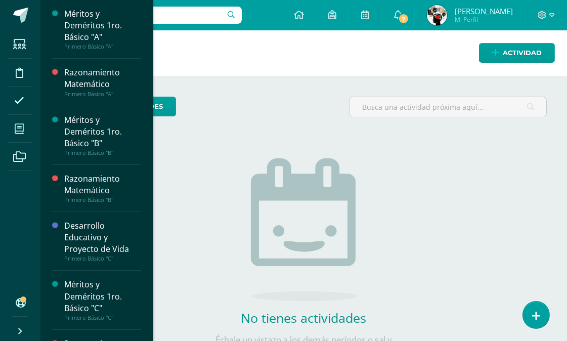
click at [19, 127] on icon at bounding box center [19, 129] width 9 height 10
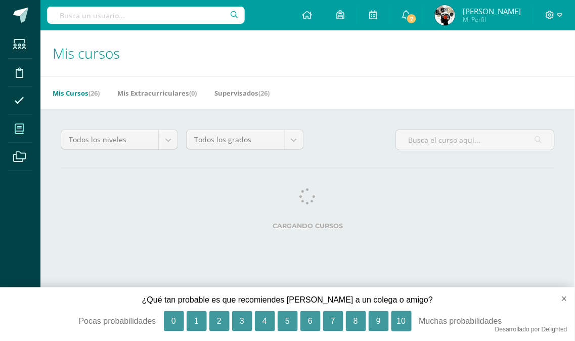
click at [405, 321] on button "10" at bounding box center [401, 321] width 20 height 20
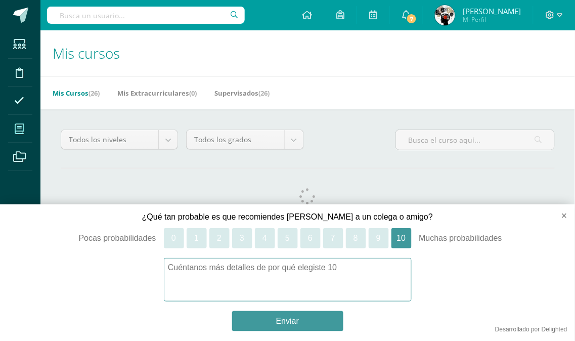
click at [244, 267] on textarea at bounding box center [288, 279] width 248 height 43
type textarea "f"
type textarea "G"
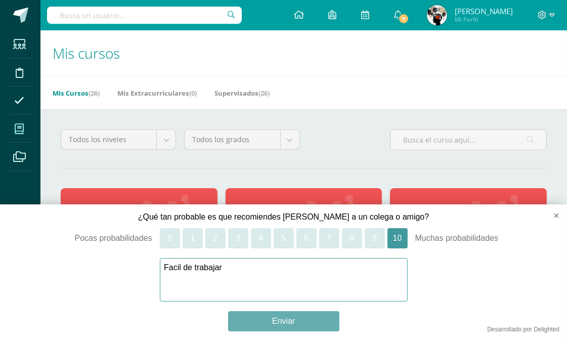
type textarea "Facil de trabajar"
click at [269, 320] on button "Enviar" at bounding box center [283, 321] width 111 height 20
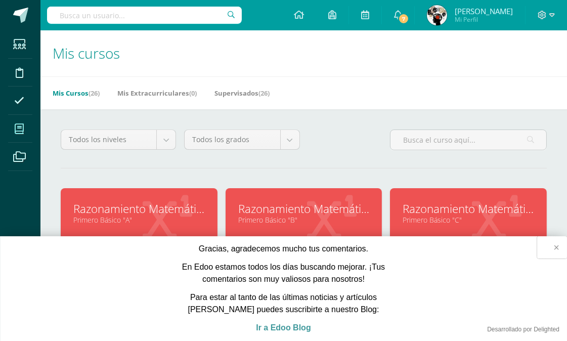
click at [555, 247] on button "×" at bounding box center [552, 247] width 30 height 22
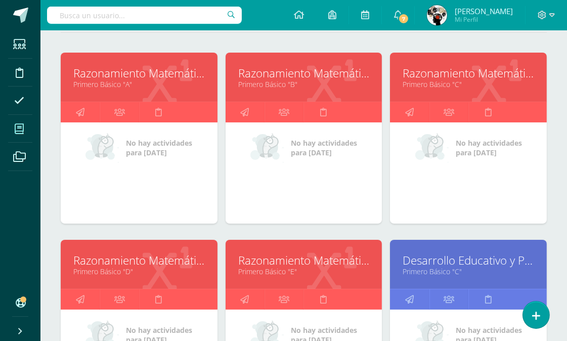
scroll to position [23, 0]
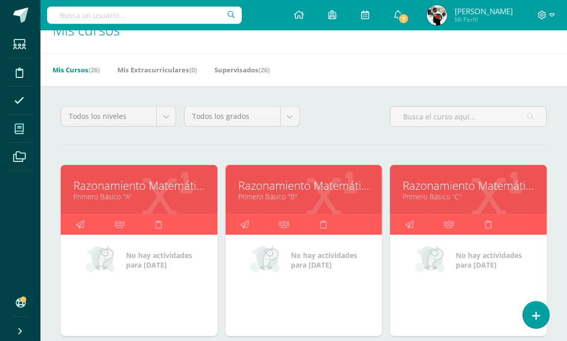
click at [149, 206] on icon at bounding box center [168, 196] width 50 height 50
click at [158, 195] on link "Primero Básico "A"" at bounding box center [138, 197] width 131 height 10
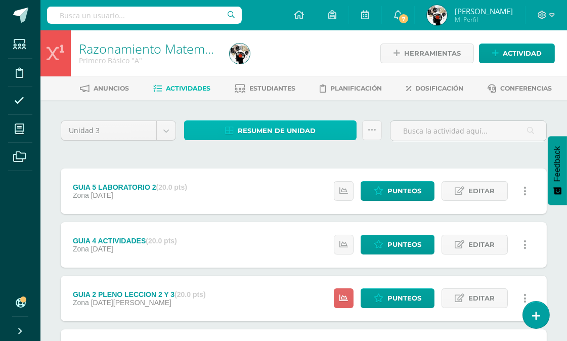
click at [261, 122] on span "Resumen de unidad" at bounding box center [277, 130] width 78 height 19
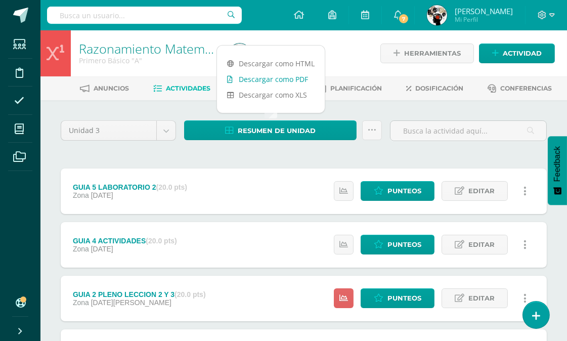
click at [287, 78] on link "Descargar como PDF" at bounding box center [271, 79] width 108 height 16
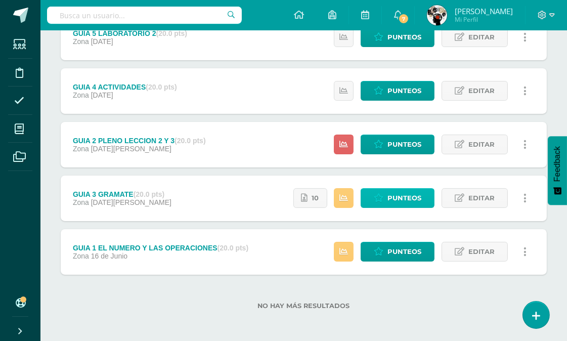
click at [404, 190] on span "Punteos" at bounding box center [404, 198] width 34 height 19
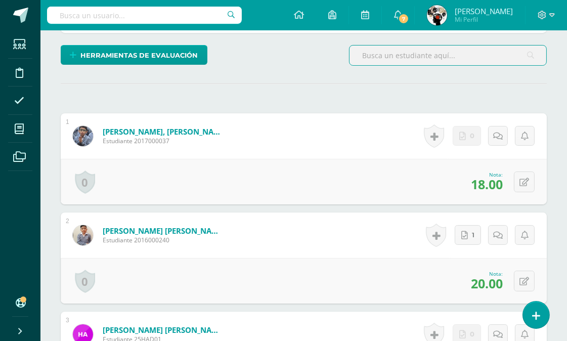
scroll to position [248, 0]
click at [410, 247] on form "Alvarez Villatoro, Camilo Ernesto Estudiante 2016000240 Nota 20.00 0 Logros Log…" at bounding box center [304, 234] width 486 height 45
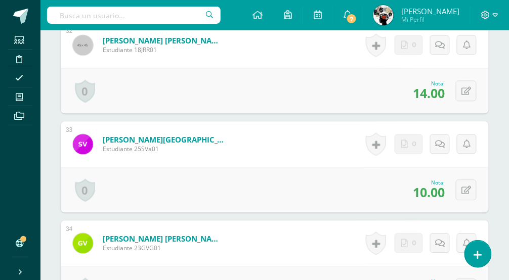
scroll to position [3314, 0]
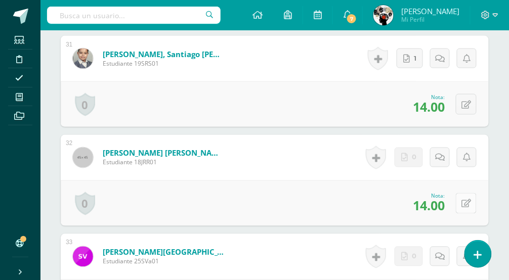
drag, startPoint x: 468, startPoint y: 218, endPoint x: 476, endPoint y: 212, distance: 9.4
click at [469, 208] on icon at bounding box center [466, 204] width 10 height 9
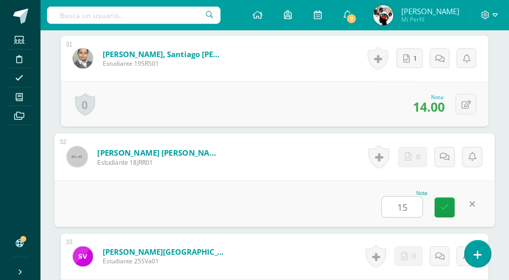
type input "15"
click at [337, 180] on form "Rodríguez Reyes, Javier André Estudiante 18JRR01 Nota 15 0 Logros Logros obteni…" at bounding box center [274, 156] width 440 height 47
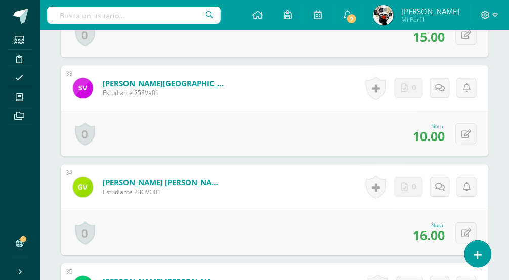
scroll to position [3426, 0]
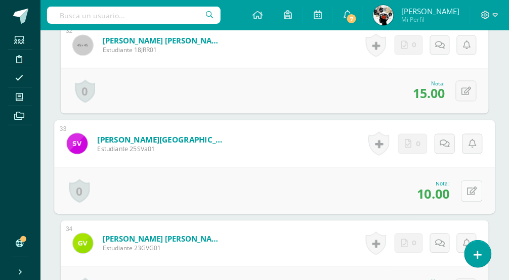
click at [467, 196] on icon at bounding box center [472, 191] width 10 height 9
type input "18"
click at [331, 214] on div "Nota 18" at bounding box center [274, 190] width 440 height 47
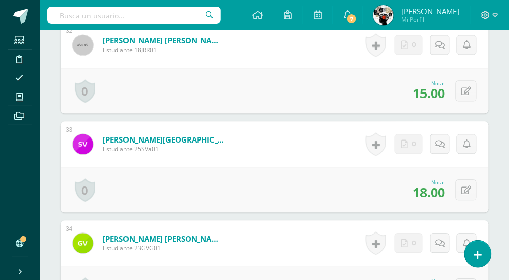
scroll to position [3539, 0]
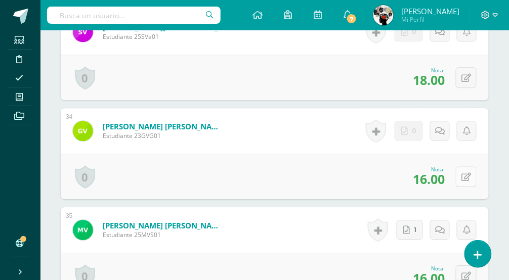
click at [467, 181] on icon at bounding box center [466, 177] width 10 height 9
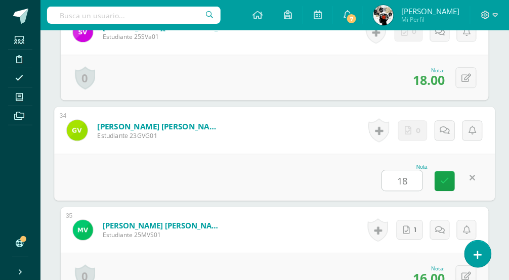
type input "18"
click at [275, 178] on div "Nota 18" at bounding box center [274, 177] width 440 height 47
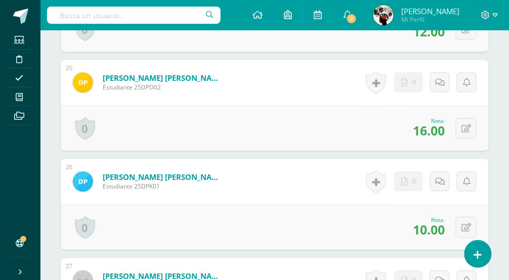
scroll to position [2752, 0]
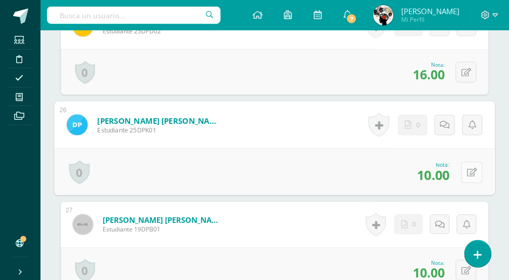
click at [468, 176] on icon at bounding box center [472, 172] width 10 height 9
type input "17"
click at [314, 173] on div "Nota 17" at bounding box center [274, 171] width 440 height 47
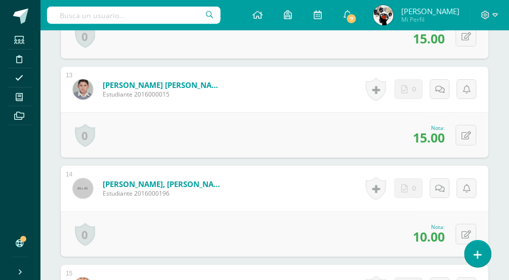
scroll to position [730, 0]
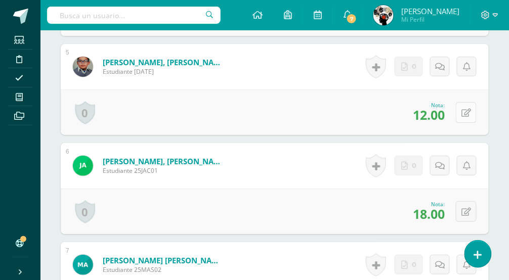
click at [467, 117] on icon at bounding box center [466, 113] width 10 height 9
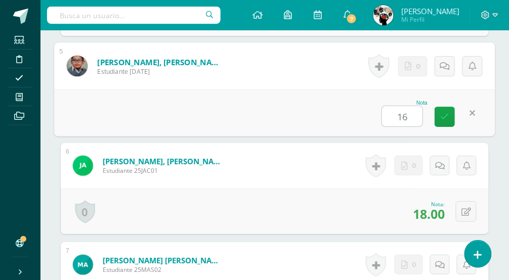
type input "16"
click at [339, 127] on div "Nota 16" at bounding box center [274, 112] width 440 height 47
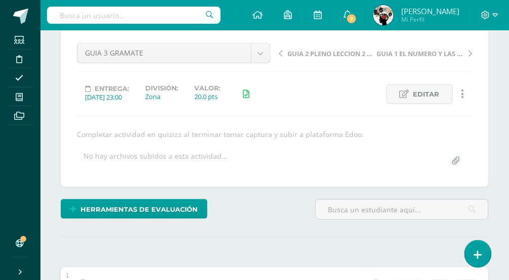
scroll to position [0, 0]
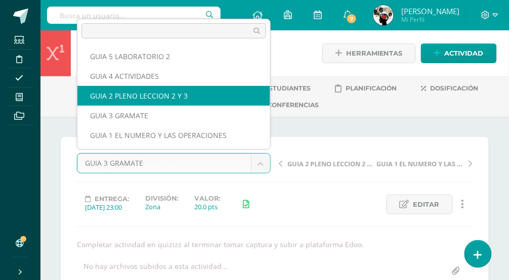
select select "/dashboard/teacher/grade-activity/174204/"
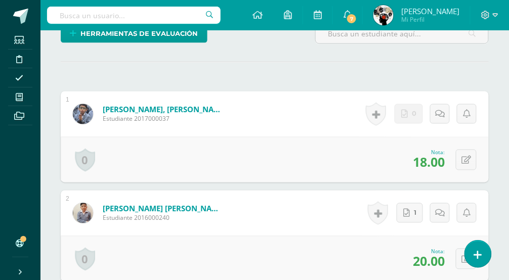
scroll to position [281, 0]
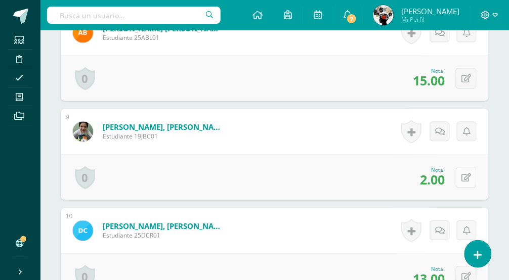
scroll to position [1100, 0]
click at [469, 173] on icon at bounding box center [466, 177] width 10 height 9
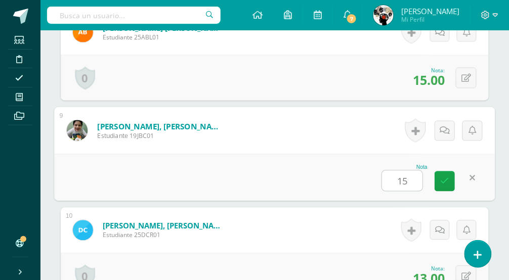
scroll to position [1100, 0]
type input "15"
click at [304, 159] on div "Nota 15" at bounding box center [274, 177] width 440 height 47
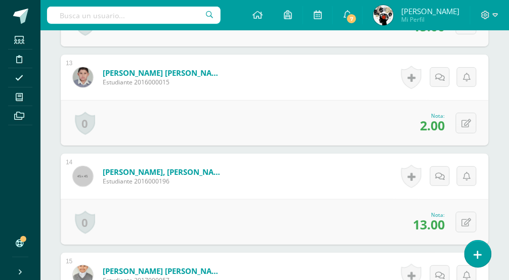
scroll to position [1494, 0]
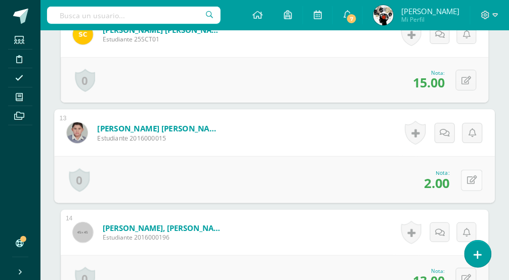
click at [471, 169] on button at bounding box center [471, 179] width 21 height 21
type input "1"
type input "2"
click at [315, 156] on div "Nota 2" at bounding box center [274, 179] width 440 height 47
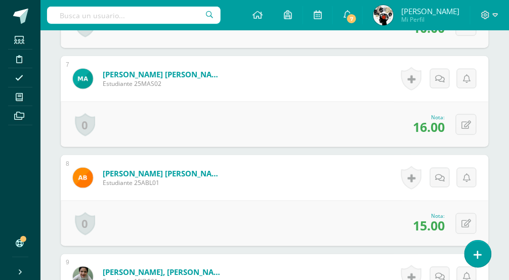
scroll to position [1067, 0]
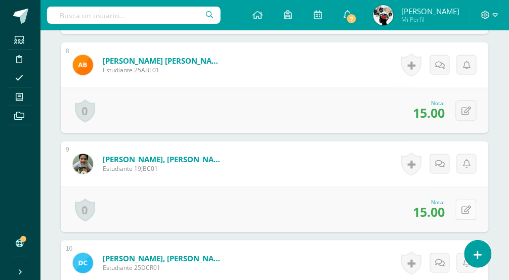
click at [464, 206] on icon at bounding box center [466, 210] width 10 height 9
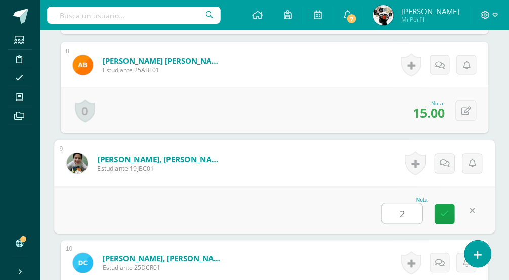
type input "2"
click at [310, 175] on form "Bernard Cardona, José Daniel Estudiante 19JBC01 Nota 2 0 Logros Logros obtenido…" at bounding box center [274, 163] width 440 height 47
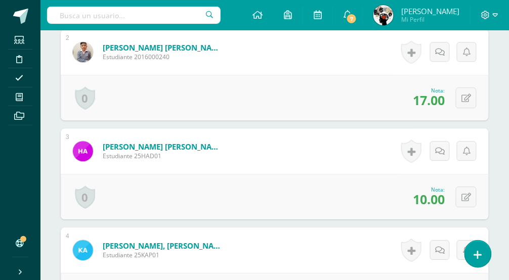
scroll to position [0, 0]
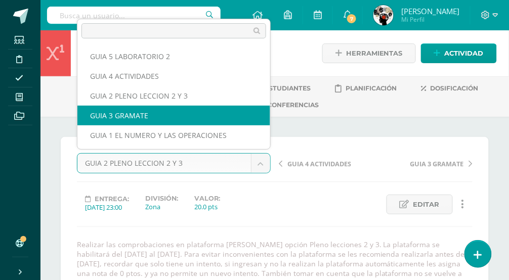
select select "/dashboard/teacher/grade-activity/175706/"
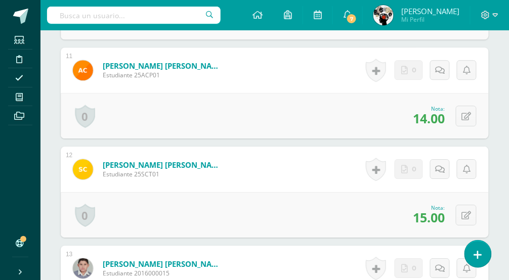
scroll to position [1433, 0]
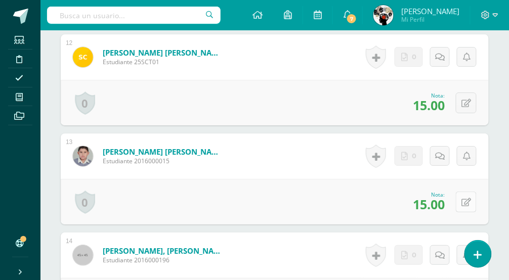
click at [464, 207] on icon at bounding box center [466, 202] width 10 height 9
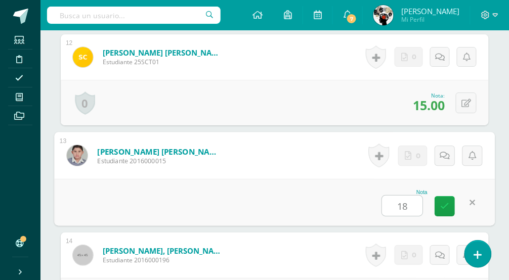
scroll to position [1434, 0]
type input "18"
click at [305, 178] on form "[PERSON_NAME] [PERSON_NAME] Estudiante 2016000015 Nota 18 0 [GEOGRAPHIC_DATA] L…" at bounding box center [274, 154] width 440 height 47
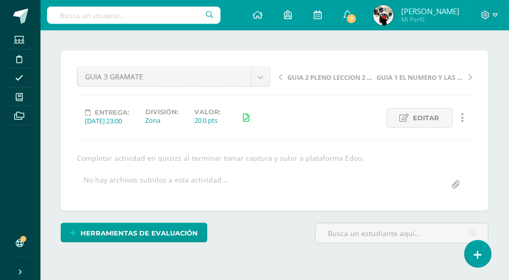
scroll to position [0, 0]
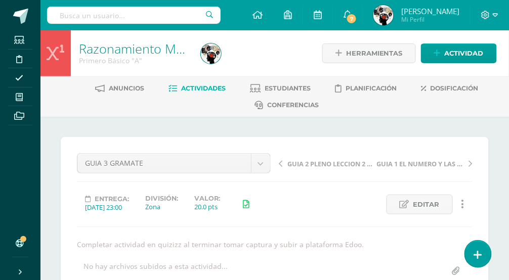
click at [203, 86] on span "Actividades" at bounding box center [203, 88] width 44 height 8
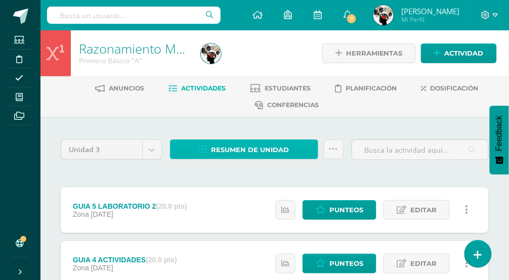
click at [268, 149] on span "Resumen de unidad" at bounding box center [250, 150] width 78 height 19
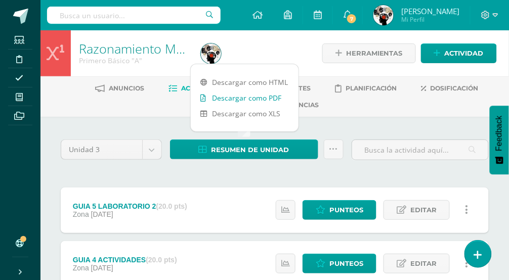
click at [259, 94] on link "Descargar como PDF" at bounding box center [245, 98] width 108 height 16
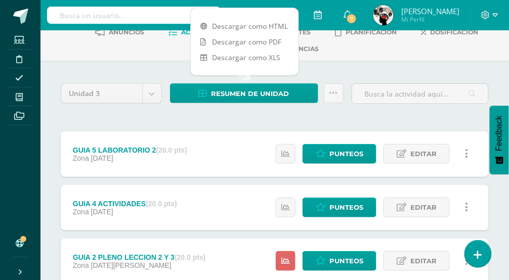
scroll to position [168, 0]
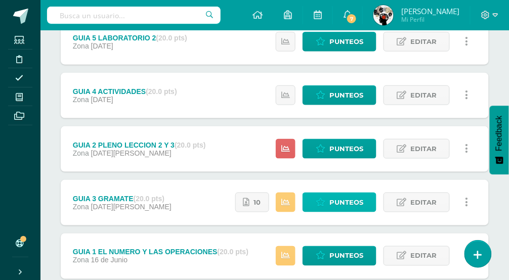
click at [349, 204] on span "Punteos" at bounding box center [346, 202] width 34 height 19
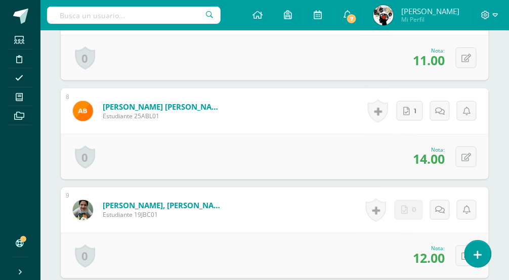
scroll to position [1075, 0]
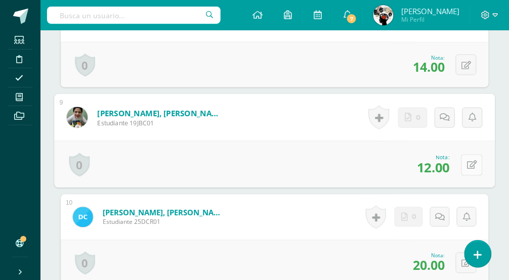
click at [469, 169] on icon at bounding box center [472, 165] width 10 height 9
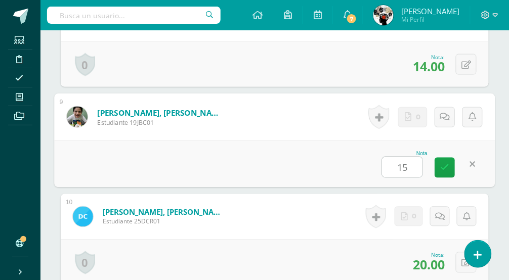
scroll to position [1076, 0]
type input "15"
click at [285, 180] on div "Nota 15" at bounding box center [274, 163] width 440 height 47
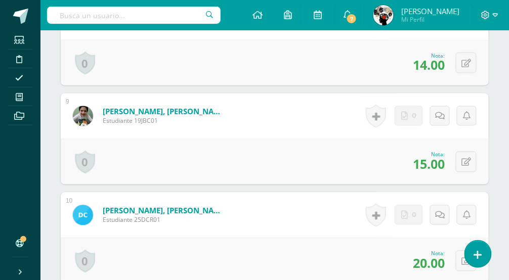
scroll to position [290, 0]
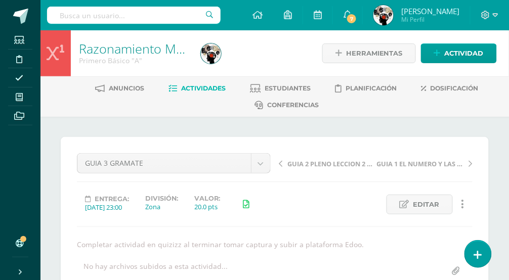
click at [200, 88] on span "Actividades" at bounding box center [203, 88] width 44 height 8
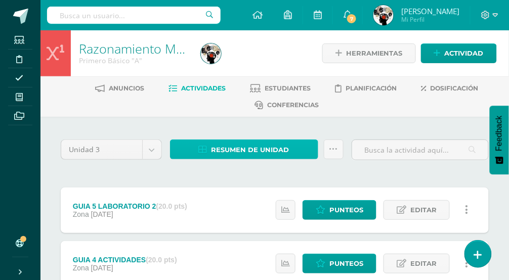
click at [240, 141] on span "Resumen de unidad" at bounding box center [250, 150] width 78 height 19
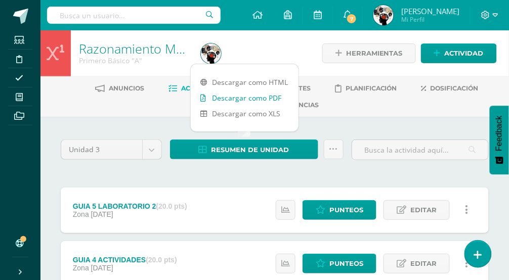
click at [255, 95] on link "Descargar como PDF" at bounding box center [245, 98] width 108 height 16
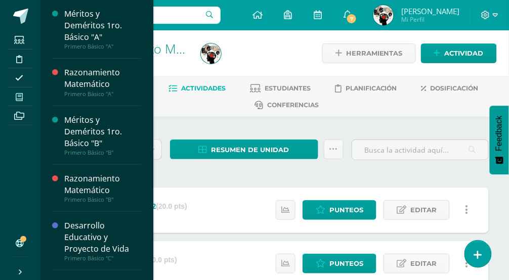
click at [17, 98] on icon at bounding box center [19, 97] width 7 height 8
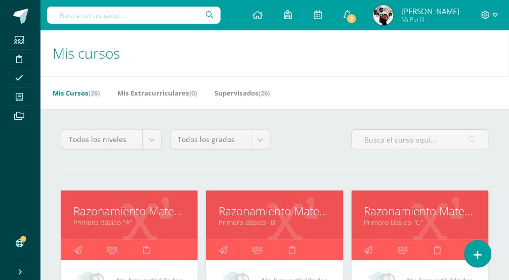
click at [269, 216] on link "Razonamiento Matemático" at bounding box center [274, 211] width 112 height 16
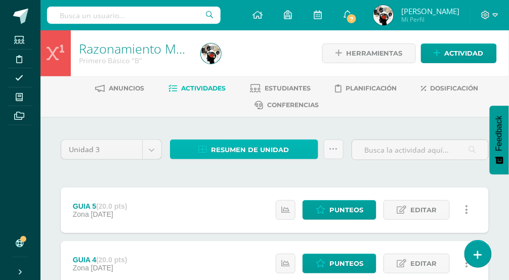
click at [253, 147] on span "Resumen de unidad" at bounding box center [250, 150] width 78 height 19
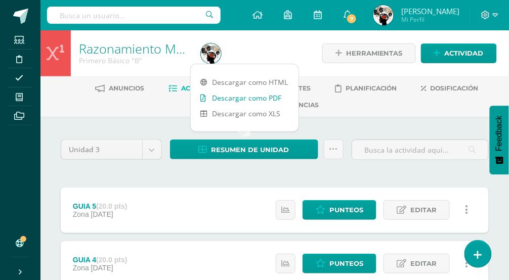
click at [241, 94] on link "Descargar como PDF" at bounding box center [245, 98] width 108 height 16
drag, startPoint x: 349, startPoint y: 209, endPoint x: 380, endPoint y: 201, distance: 31.4
click at [349, 209] on span "Punteos" at bounding box center [346, 210] width 34 height 19
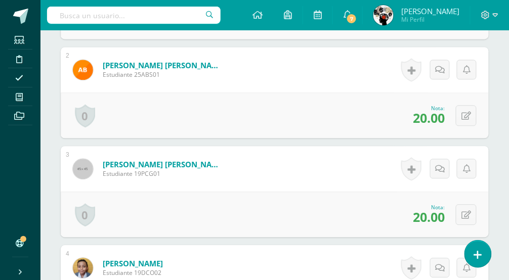
scroll to position [592, 0]
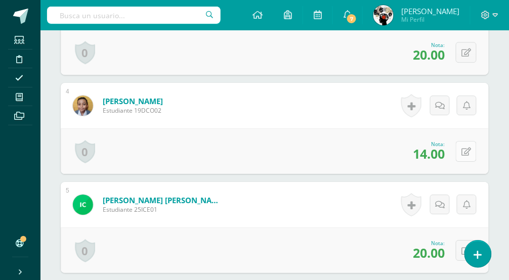
click at [466, 148] on icon at bounding box center [466, 152] width 10 height 9
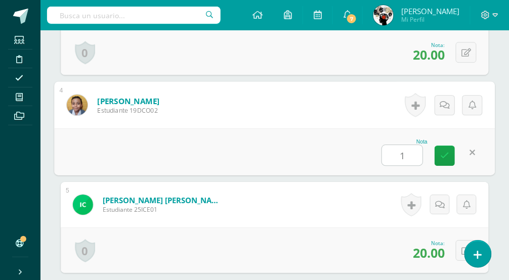
scroll to position [592, 0]
type input "17"
click at [324, 147] on div "Nota 17" at bounding box center [274, 151] width 440 height 47
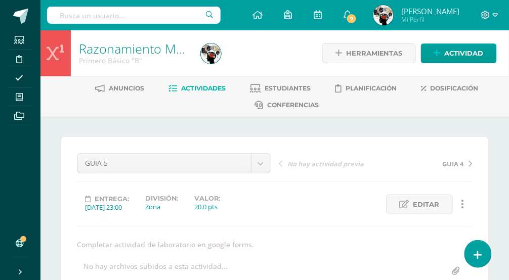
scroll to position [56, 0]
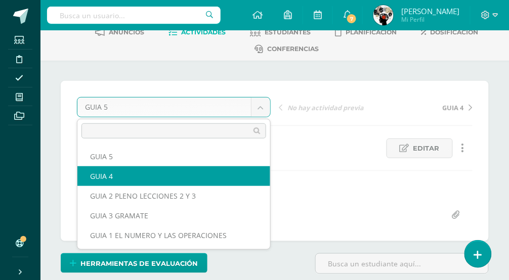
select select "/dashboard/teacher/grade-activity/176997/"
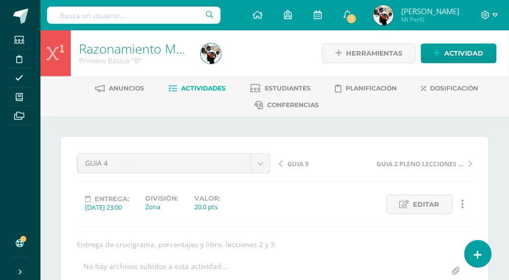
click at [190, 88] on span "Actividades" at bounding box center [203, 88] width 44 height 8
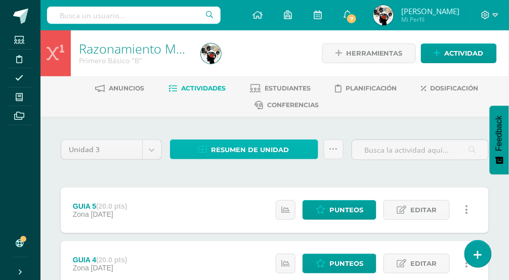
click at [241, 143] on span "Resumen de unidad" at bounding box center [250, 150] width 78 height 19
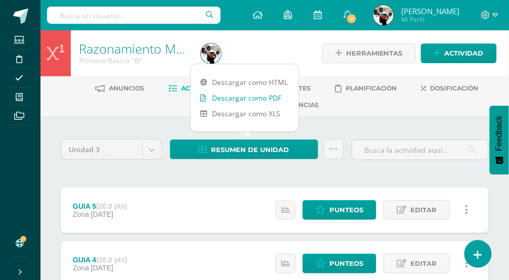
click at [239, 97] on link "Descargar como PDF" at bounding box center [245, 98] width 108 height 16
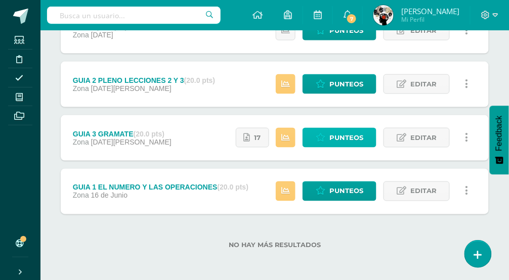
drag, startPoint x: 347, startPoint y: 134, endPoint x: 315, endPoint y: 172, distance: 49.2
click at [345, 134] on span "Punteos" at bounding box center [346, 137] width 34 height 19
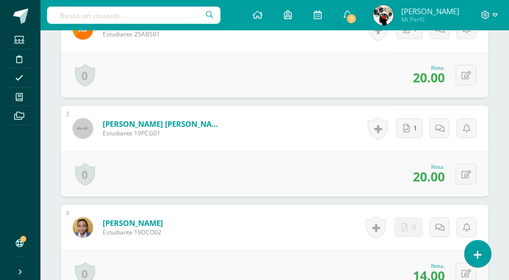
scroll to position [582, 0]
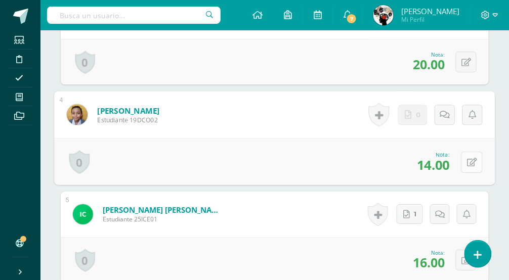
click at [467, 166] on icon at bounding box center [472, 162] width 10 height 9
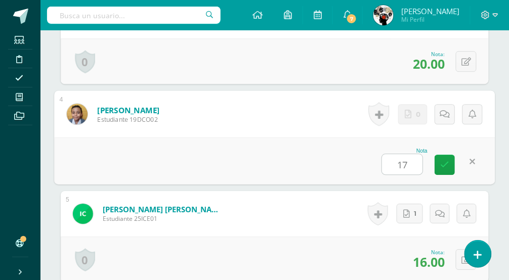
type input "17"
click at [340, 174] on div "Nota 17" at bounding box center [274, 160] width 440 height 47
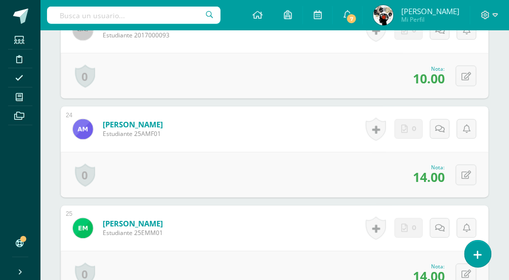
scroll to position [2494, 0]
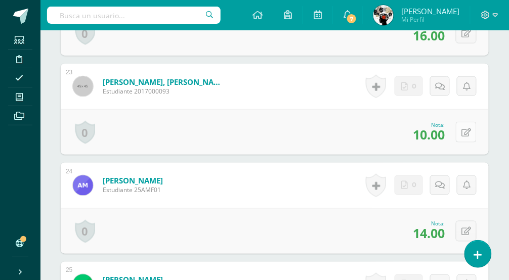
click at [468, 137] on icon at bounding box center [466, 132] width 10 height 9
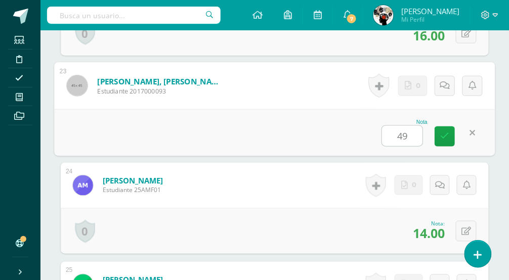
type input "4"
type input "16"
click at [333, 135] on div "Nota 16" at bounding box center [274, 132] width 440 height 47
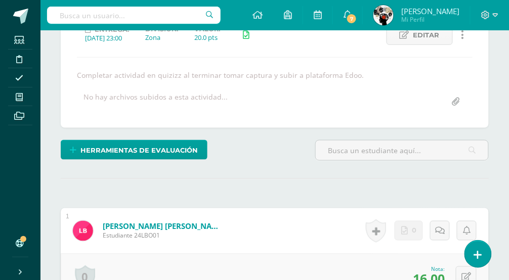
scroll to position [0, 0]
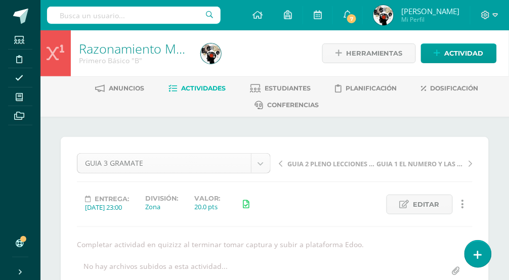
click at [194, 84] on span "Actividades" at bounding box center [203, 88] width 44 height 8
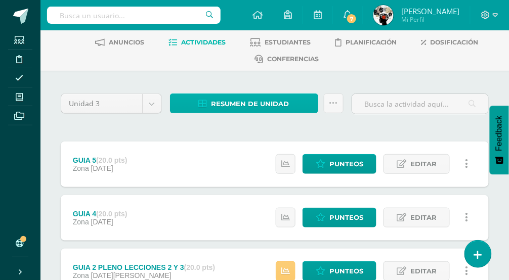
scroll to position [56, 0]
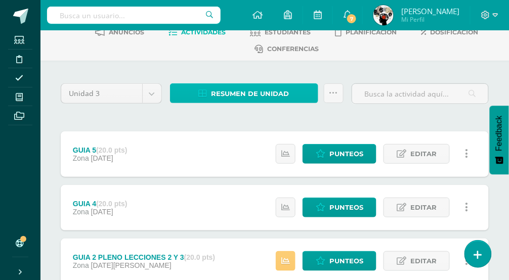
click at [241, 84] on span "Resumen de unidad" at bounding box center [250, 93] width 78 height 19
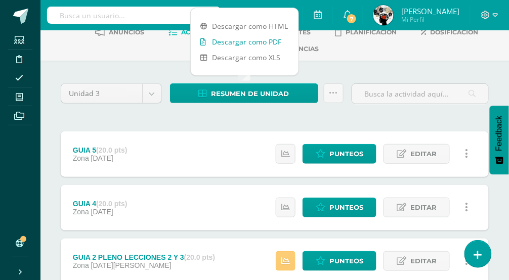
click at [252, 39] on link "Descargar como PDF" at bounding box center [245, 42] width 108 height 16
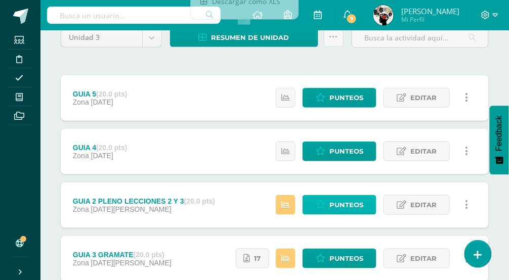
click at [332, 203] on span "Punteos" at bounding box center [346, 205] width 34 height 19
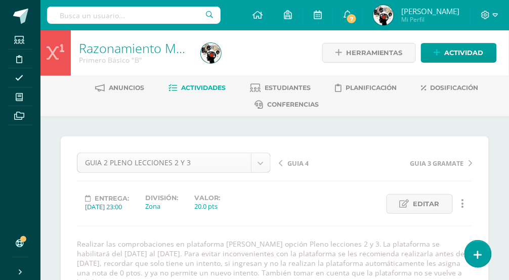
scroll to position [1, 0]
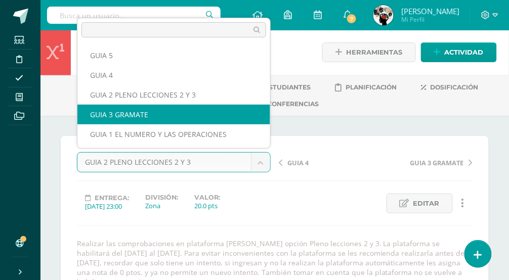
select select "/dashboard/teacher/grade-activity/175707/"
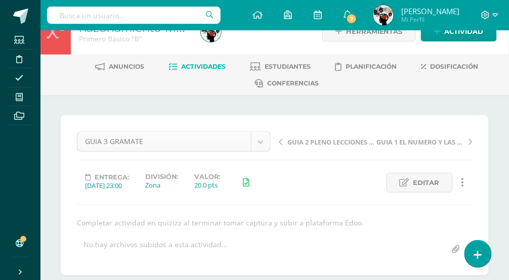
scroll to position [22, 0]
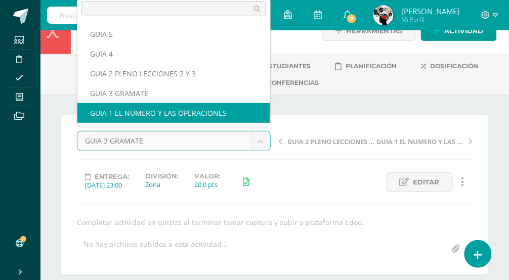
select select "/dashboard/teacher/grade-activity/174205/"
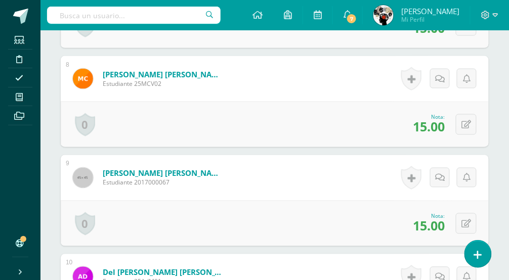
scroll to position [1054, 0]
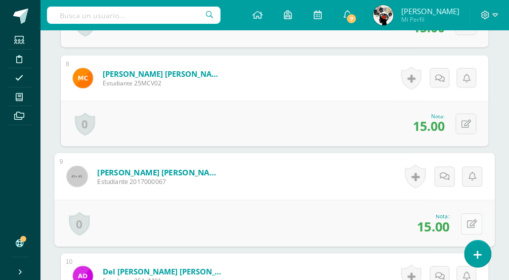
click at [467, 220] on icon at bounding box center [472, 224] width 10 height 9
type input "17"
click at [329, 187] on form "Cortez Morales, Sergio Emilio Estudiante 2017000067 Nota 17 0 Logros Logros obt…" at bounding box center [274, 176] width 440 height 47
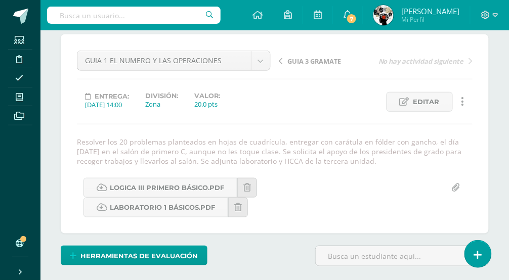
scroll to position [0, 0]
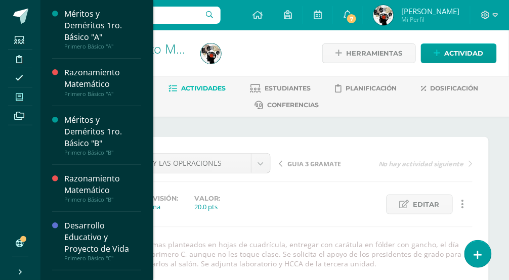
click at [19, 94] on icon at bounding box center [19, 97] width 7 height 8
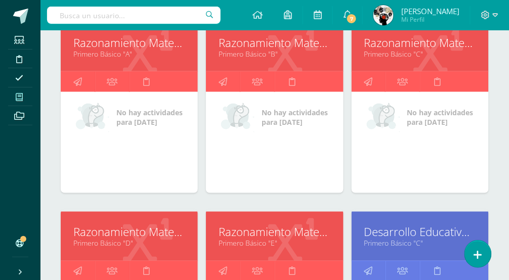
scroll to position [56, 0]
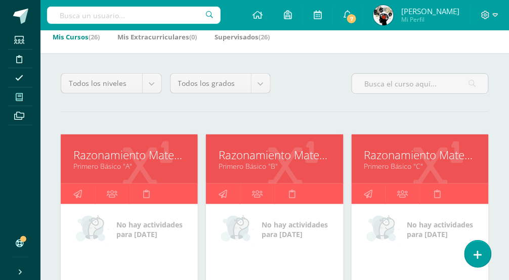
click at [431, 170] on link "Primero Básico "C"" at bounding box center [420, 166] width 112 height 10
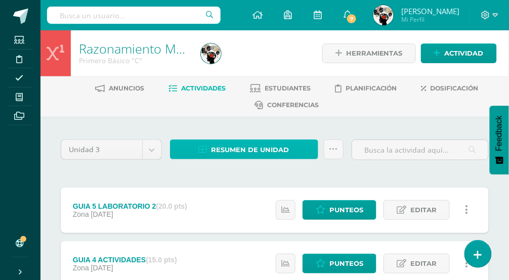
click at [246, 144] on span "Resumen de unidad" at bounding box center [250, 150] width 78 height 19
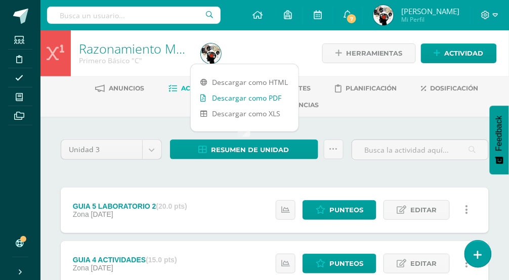
click at [249, 95] on link "Descargar como PDF" at bounding box center [245, 98] width 108 height 16
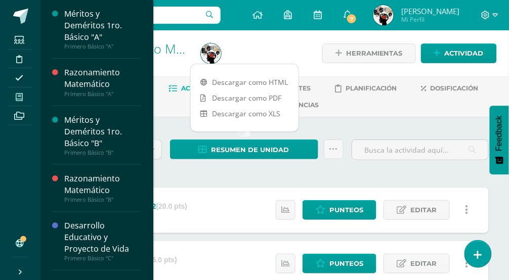
click at [25, 98] on span at bounding box center [19, 97] width 23 height 14
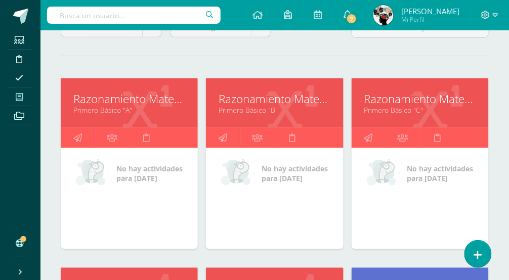
scroll to position [224, 0]
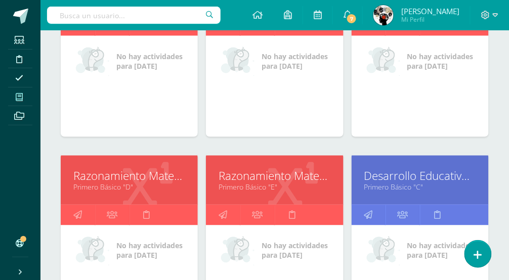
click at [387, 188] on link "Primero Básico "C"" at bounding box center [420, 187] width 112 height 10
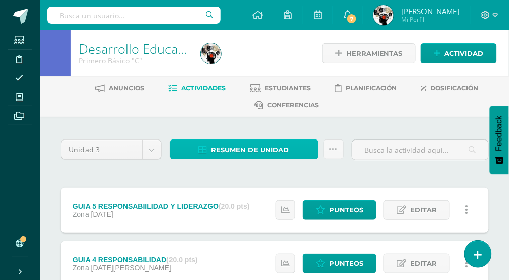
click at [255, 142] on span "Resumen de unidad" at bounding box center [250, 150] width 78 height 19
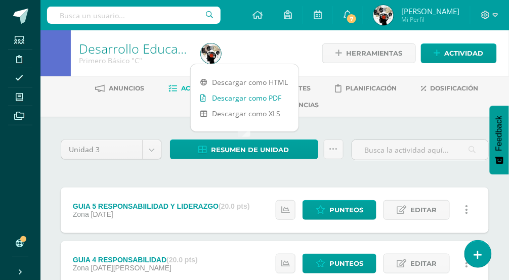
click at [263, 93] on link "Descargar como PDF" at bounding box center [245, 98] width 108 height 16
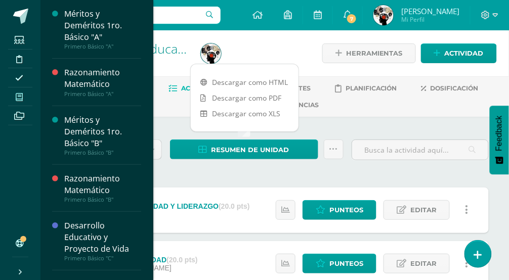
click at [18, 95] on icon at bounding box center [19, 97] width 7 height 8
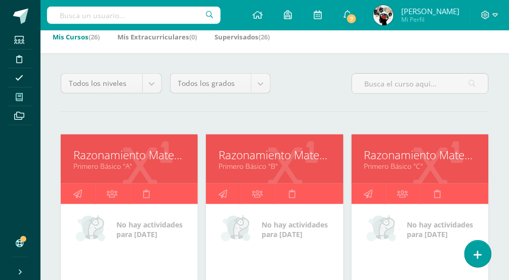
scroll to position [168, 0]
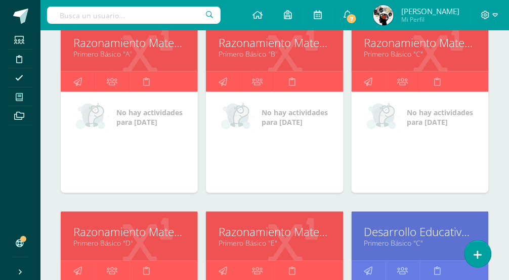
click at [163, 240] on link "Razonamiento Matemático" at bounding box center [129, 232] width 112 height 16
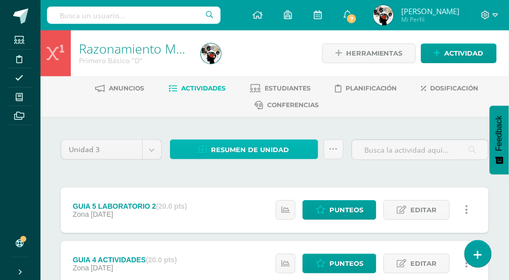
click at [279, 145] on span "Resumen de unidad" at bounding box center [250, 150] width 78 height 19
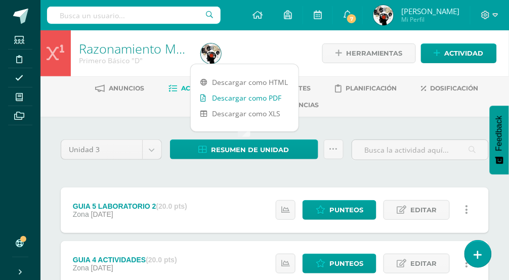
click at [275, 97] on link "Descargar como PDF" at bounding box center [245, 98] width 108 height 16
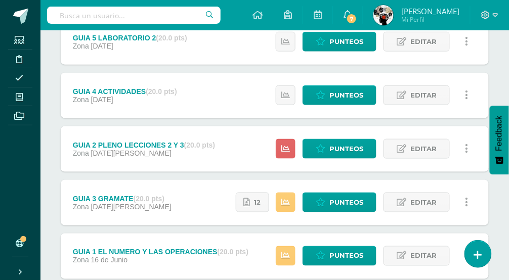
scroll to position [224, 0]
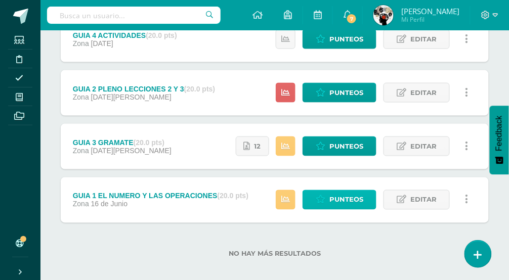
click at [340, 197] on span "Punteos" at bounding box center [346, 200] width 34 height 19
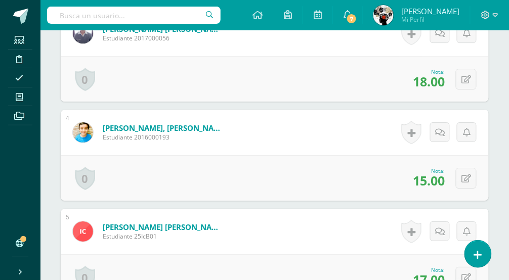
scroll to position [716, 0]
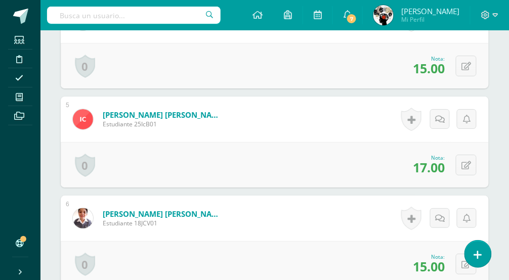
click at [461, 180] on div "1 Aldana Fuentes, Ashley Gabriela Estudiante 25AAF01 Nota 17.00 0 Logros Logros…" at bounding box center [275, 191] width 428 height 983
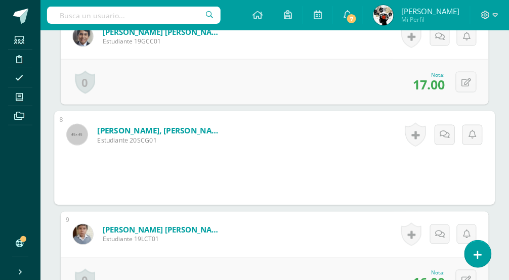
scroll to position [998, 0]
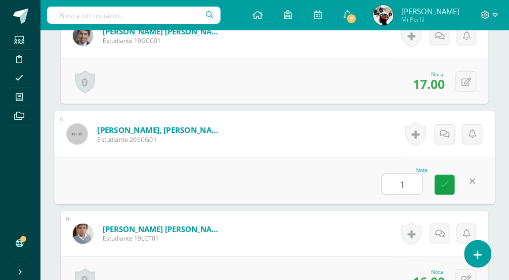
type input "15"
click at [270, 189] on div "Nota 15" at bounding box center [274, 181] width 440 height 47
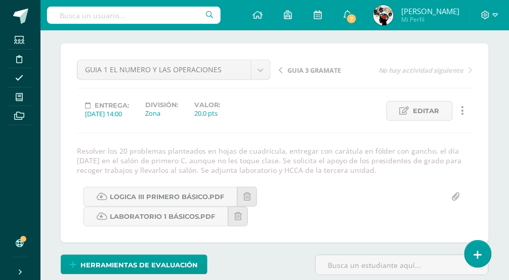
scroll to position [0, 0]
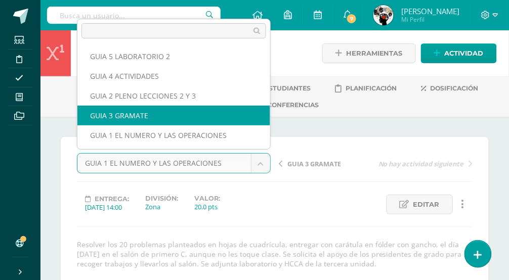
select select "/dashboard/teacher/grade-activity/175708/"
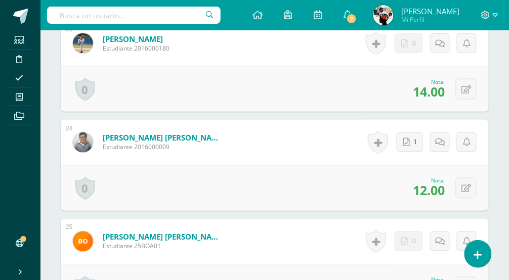
scroll to position [2649, 0]
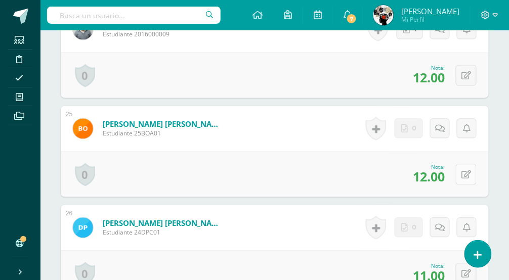
click at [467, 179] on icon at bounding box center [466, 175] width 10 height 9
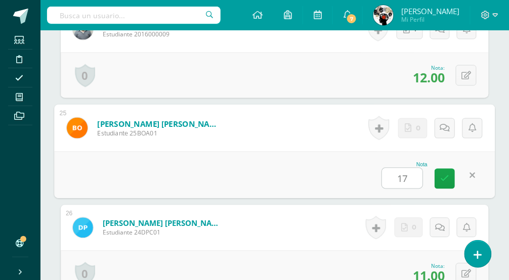
type input "17"
click at [320, 168] on div "Nota 17" at bounding box center [274, 175] width 440 height 47
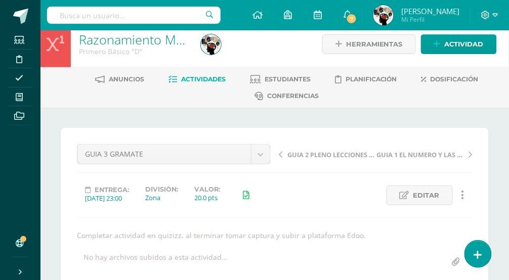
scroll to position [0, 0]
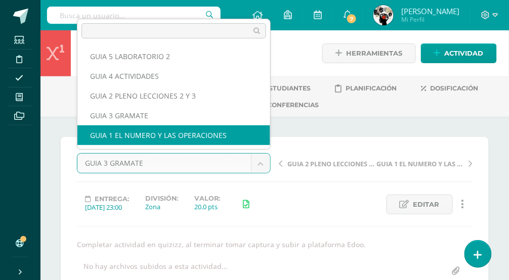
select select "/dashboard/teacher/grade-activity/174211/"
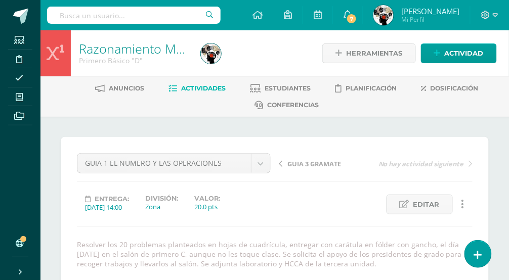
click at [211, 87] on span "Actividades" at bounding box center [203, 88] width 44 height 8
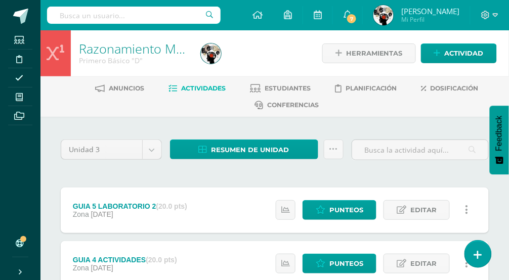
scroll to position [8, 0]
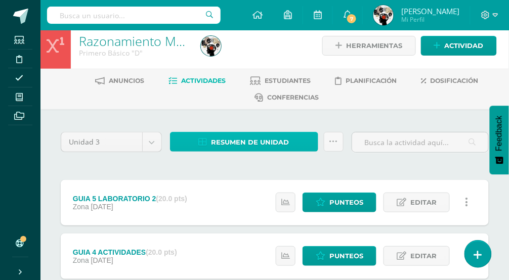
click at [258, 138] on span "Resumen de unidad" at bounding box center [250, 142] width 78 height 19
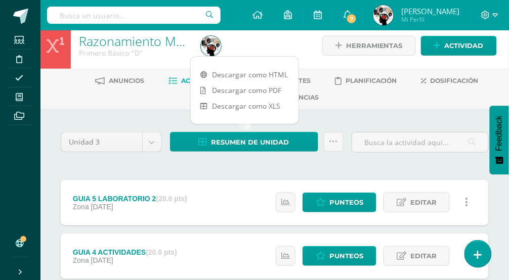
click at [251, 85] on link "Descargar como PDF" at bounding box center [245, 90] width 108 height 16
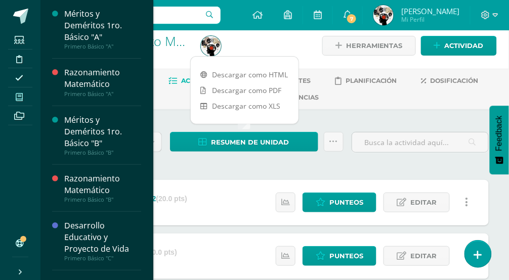
click at [19, 94] on icon at bounding box center [19, 97] width 7 height 8
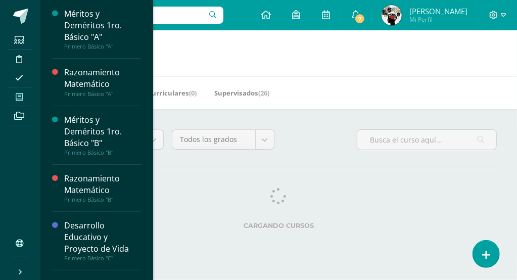
click at [18, 95] on icon at bounding box center [19, 97] width 7 height 8
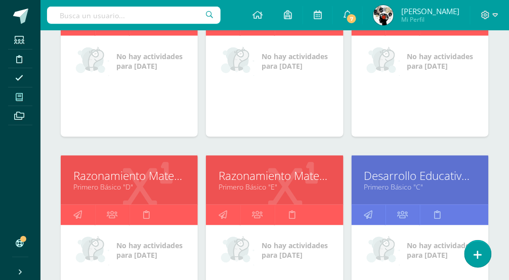
scroll to position [168, 0]
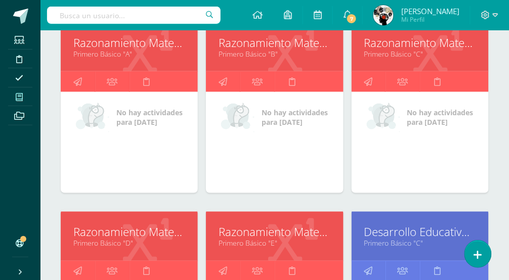
click at [129, 242] on link "Primero Básico "D"" at bounding box center [129, 244] width 112 height 10
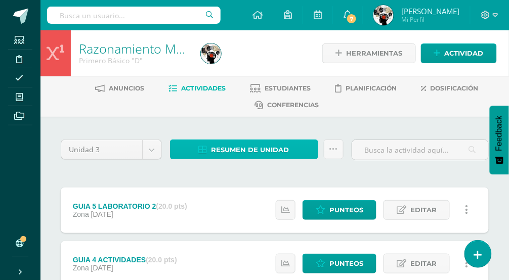
click at [235, 141] on span "Resumen de unidad" at bounding box center [250, 150] width 78 height 19
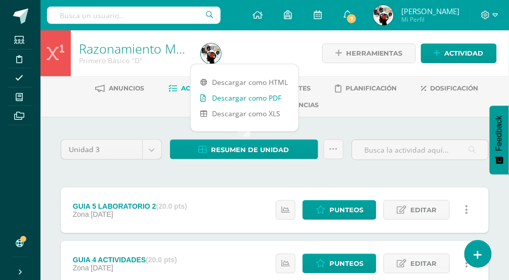
click at [245, 95] on link "Descargar como PDF" at bounding box center [245, 98] width 108 height 16
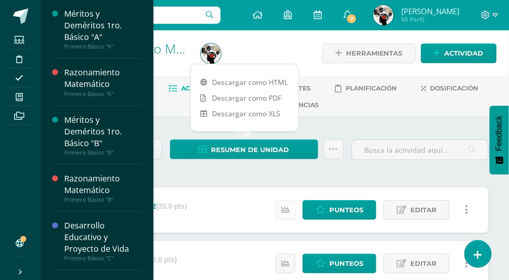
click at [19, 96] on icon at bounding box center [19, 97] width 7 height 8
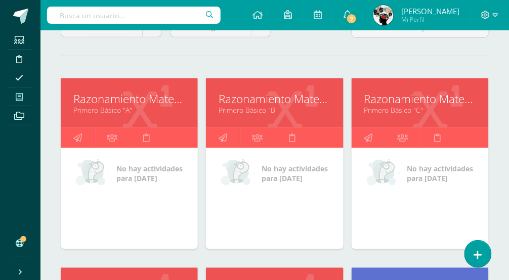
scroll to position [224, 0]
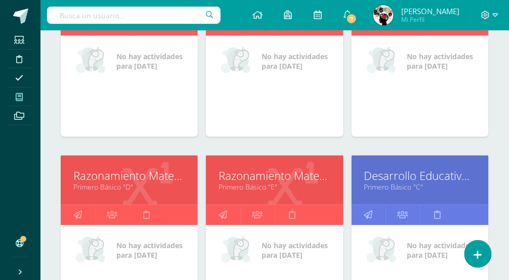
click at [287, 195] on icon at bounding box center [293, 187] width 50 height 50
click at [273, 186] on link "Primero Básico "E"" at bounding box center [274, 187] width 112 height 10
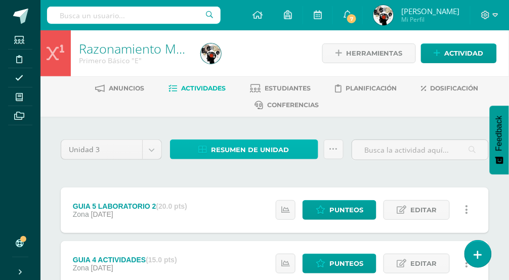
click at [244, 147] on span "Resumen de unidad" at bounding box center [250, 150] width 78 height 19
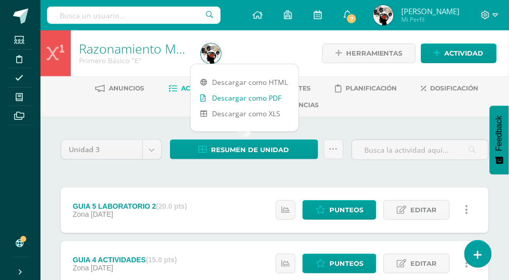
click at [250, 96] on link "Descargar como PDF" at bounding box center [245, 98] width 108 height 16
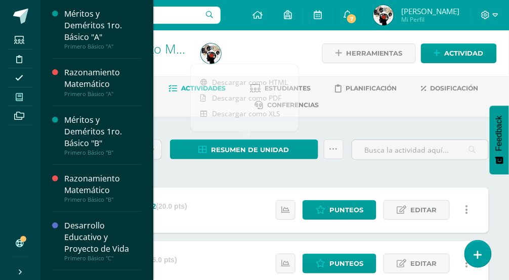
click at [22, 95] on icon at bounding box center [19, 97] width 7 height 8
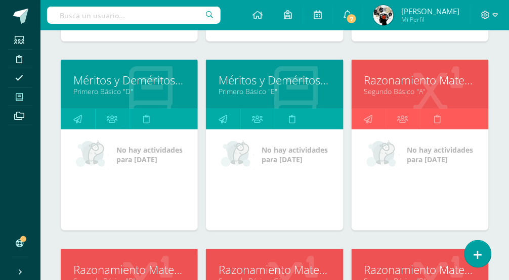
scroll to position [709, 0]
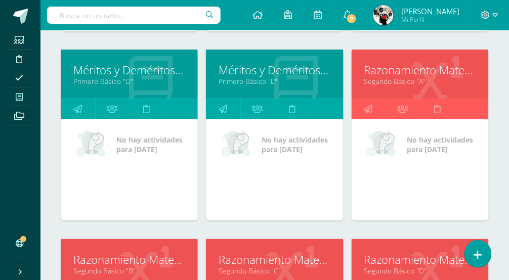
click at [428, 84] on link "Segundo Básico "A"" at bounding box center [420, 81] width 112 height 10
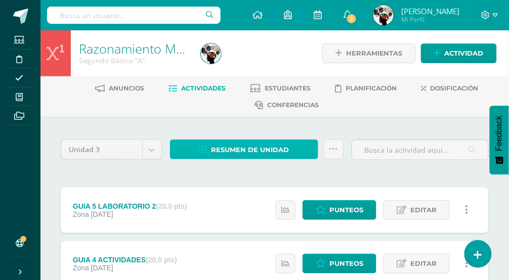
click at [268, 145] on span "Resumen de unidad" at bounding box center [250, 150] width 78 height 19
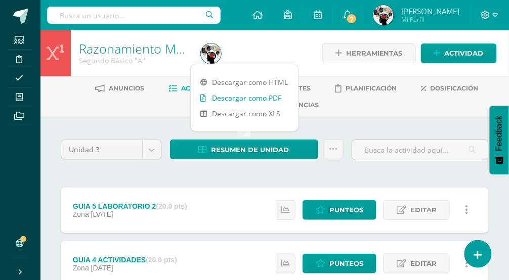
click at [243, 98] on link "Descargar como PDF" at bounding box center [245, 98] width 108 height 16
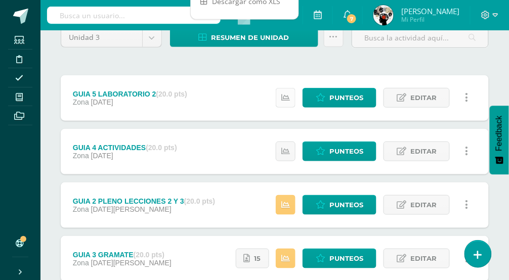
scroll to position [168, 0]
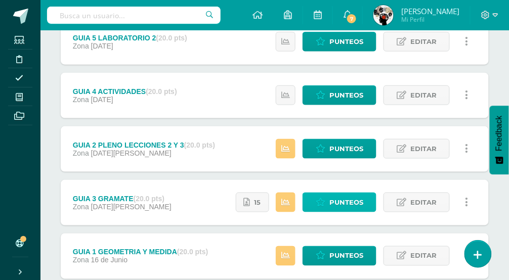
click at [357, 198] on span "Punteos" at bounding box center [346, 202] width 34 height 19
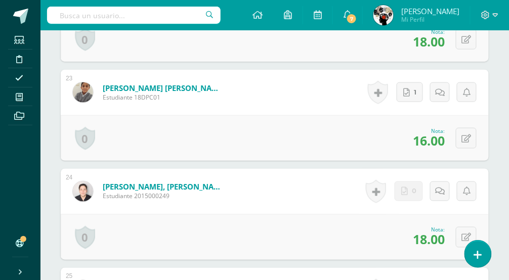
scroll to position [2150, 0]
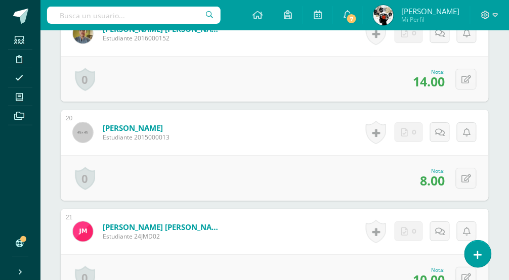
drag, startPoint x: 199, startPoint y: 128, endPoint x: 157, endPoint y: 113, distance: 44.8
click at [144, 102] on div "0 Logros Logros obtenidos Aún no hay logros agregados Nota: 14.00" at bounding box center [275, 78] width 428 height 45
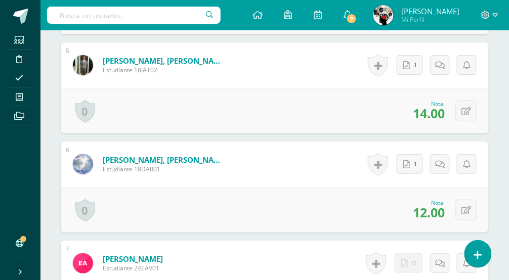
scroll to position [0, 0]
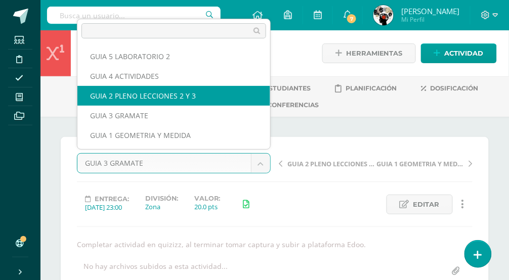
select select "/dashboard/teacher/grade-activity/174216/"
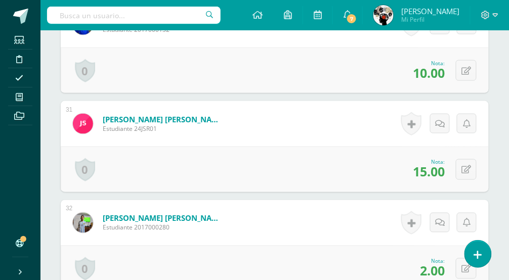
scroll to position [3343, 0]
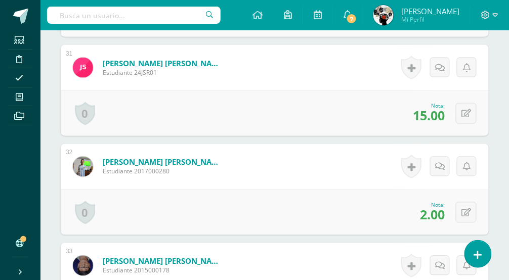
click at [376, 200] on div "0 Logros Logros obtenidos Aún no hay logros agregados Nota: 2.00" at bounding box center [275, 212] width 428 height 45
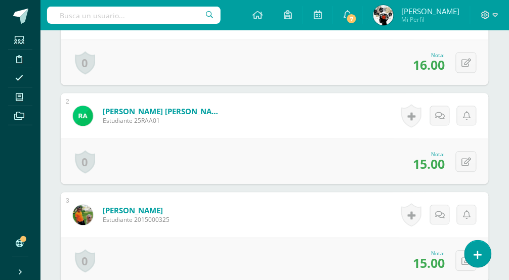
scroll to position [0, 0]
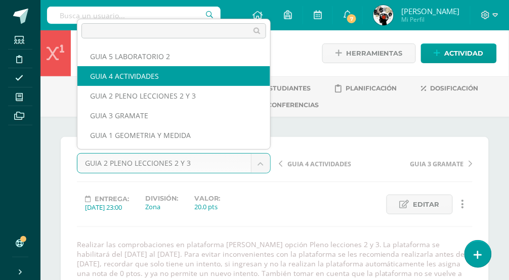
select select "/dashboard/teacher/grade-activity/177005/"
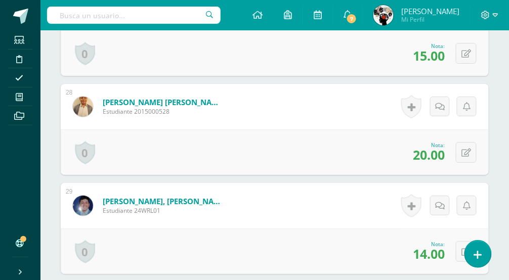
scroll to position [3137, 0]
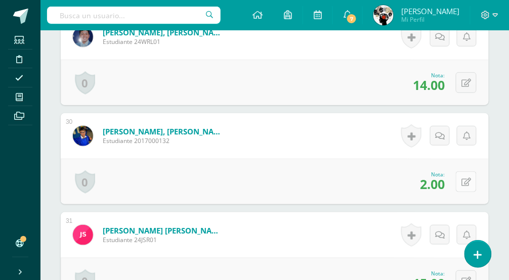
click at [468, 180] on icon at bounding box center [466, 182] width 10 height 9
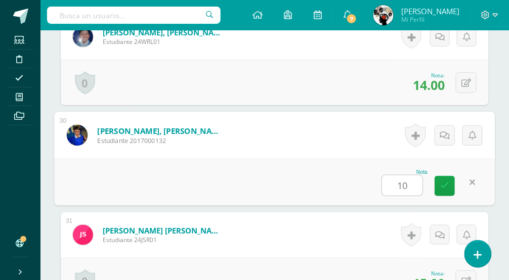
type input "10"
click at [339, 188] on div "Nota 10" at bounding box center [274, 182] width 440 height 47
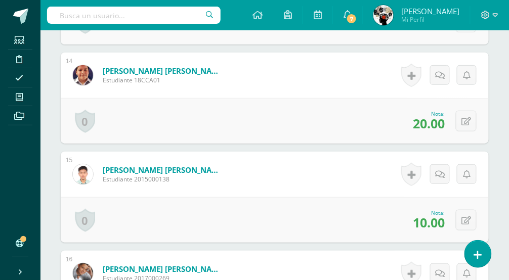
scroll to position [0, 0]
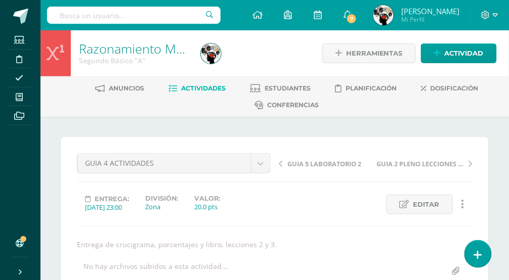
click at [200, 80] on link "Actividades" at bounding box center [196, 88] width 57 height 16
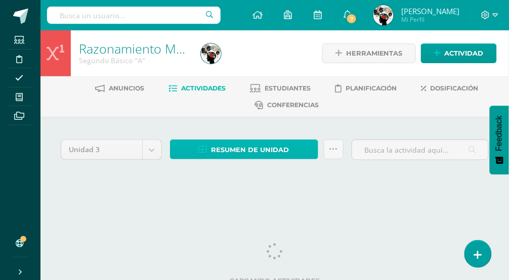
click at [253, 149] on span "Resumen de unidad" at bounding box center [250, 150] width 78 height 19
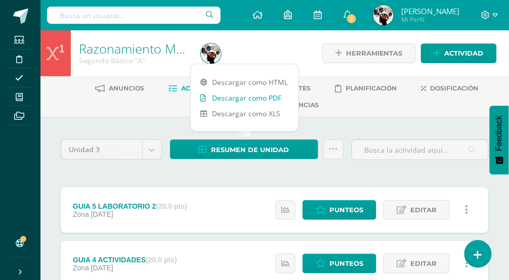
click at [253, 99] on link "Descargar como PDF" at bounding box center [245, 98] width 108 height 16
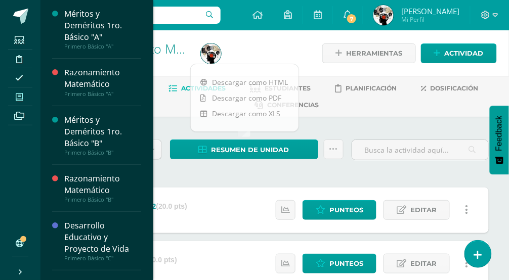
click at [20, 97] on icon at bounding box center [19, 97] width 7 height 8
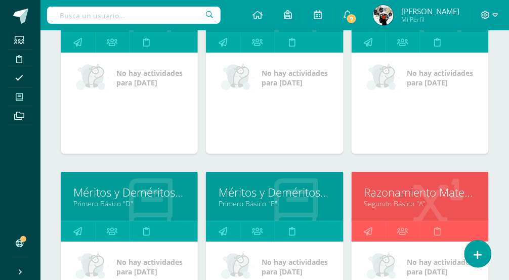
scroll to position [709, 0]
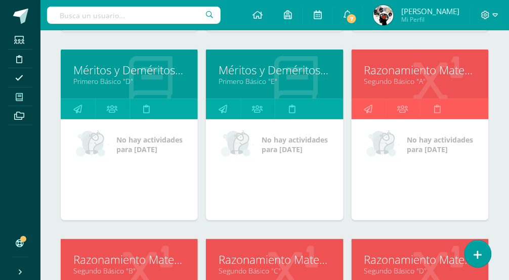
click at [158, 261] on link "Razonamiento Matemático" at bounding box center [129, 260] width 112 height 16
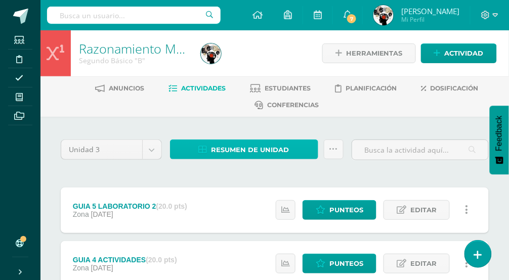
click at [259, 145] on span "Resumen de unidad" at bounding box center [250, 150] width 78 height 19
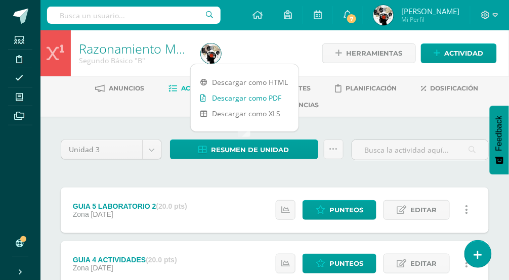
click at [258, 99] on link "Descargar como PDF" at bounding box center [245, 98] width 108 height 16
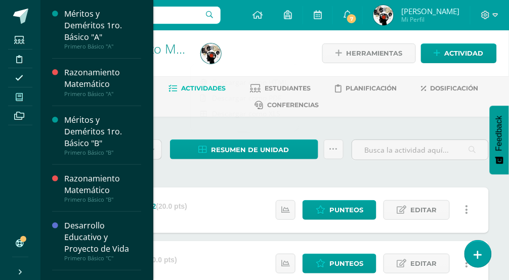
click at [22, 95] on icon at bounding box center [19, 97] width 7 height 8
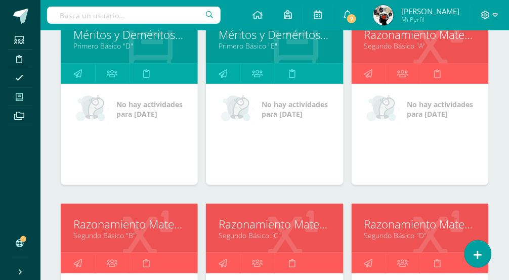
scroll to position [786, 0]
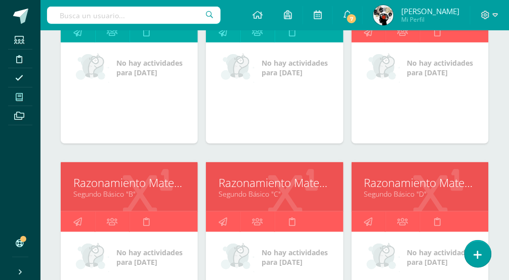
click at [285, 199] on link "Segundo Básico "C"" at bounding box center [274, 194] width 112 height 10
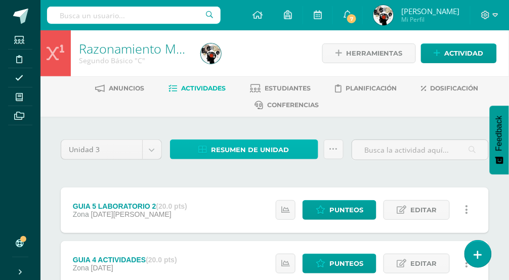
click at [253, 145] on span "Resumen de unidad" at bounding box center [250, 150] width 78 height 19
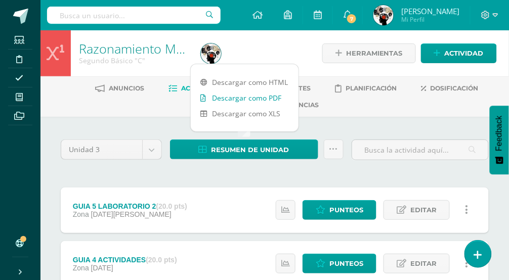
click at [253, 98] on link "Descargar como PDF" at bounding box center [245, 98] width 108 height 16
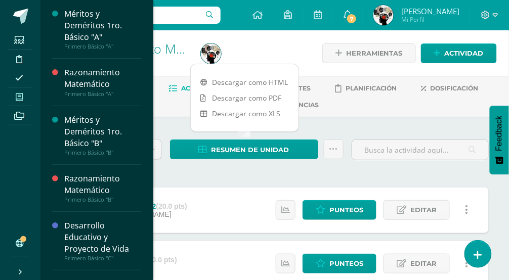
click at [23, 97] on span at bounding box center [19, 97] width 23 height 14
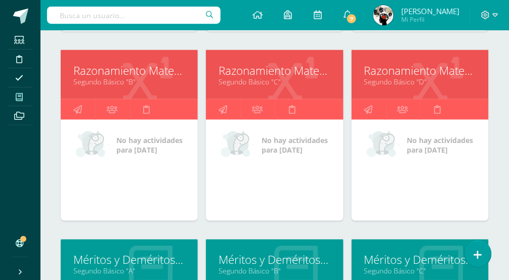
scroll to position [1235, 0]
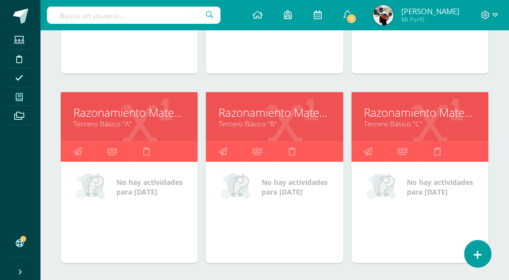
click at [129, 123] on link "Tercero Básico "A"" at bounding box center [129, 124] width 112 height 10
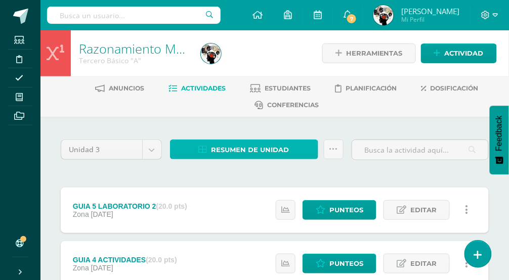
click at [259, 145] on span "Resumen de unidad" at bounding box center [250, 150] width 78 height 19
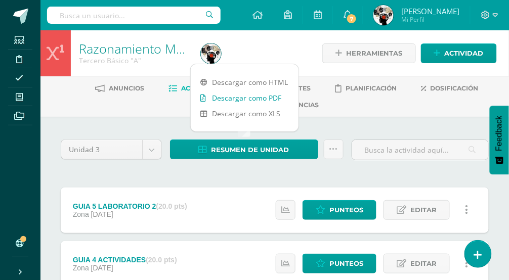
click at [251, 96] on link "Descargar como PDF" at bounding box center [245, 98] width 108 height 16
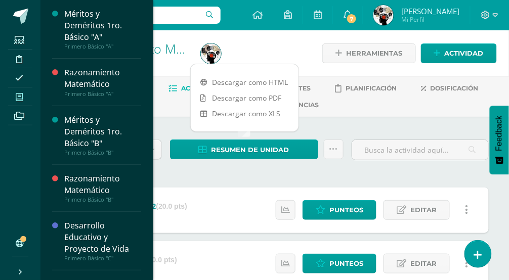
click at [21, 96] on icon at bounding box center [19, 97] width 7 height 8
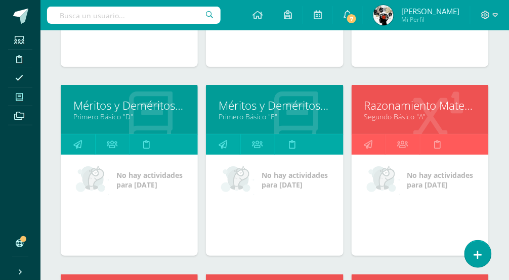
scroll to position [898, 0]
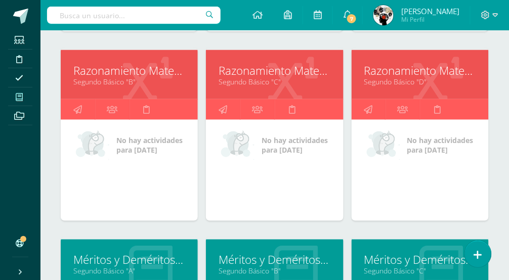
click at [279, 81] on link "Segundo Básico "C"" at bounding box center [274, 82] width 112 height 10
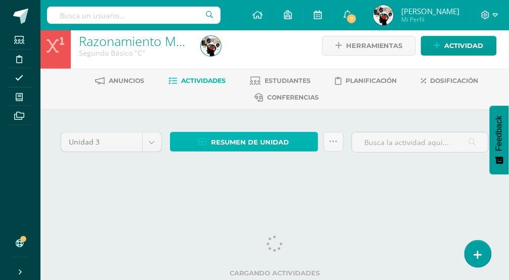
click at [250, 137] on span "Resumen de unidad" at bounding box center [250, 142] width 78 height 19
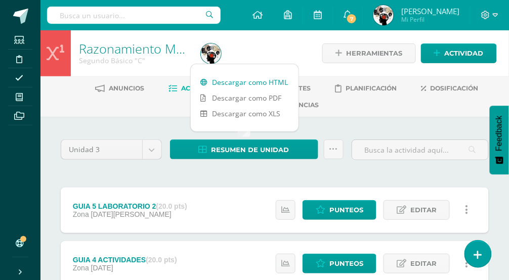
click at [256, 86] on link "Descargar como HTML" at bounding box center [245, 82] width 108 height 16
click at [265, 97] on link "Descargar como PDF" at bounding box center [245, 98] width 108 height 16
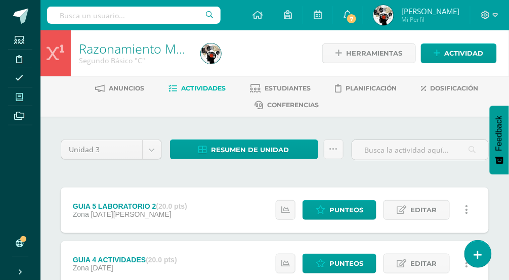
click at [19, 95] on icon at bounding box center [19, 97] width 7 height 8
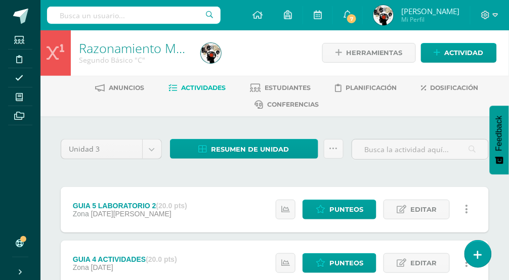
scroll to position [112, 0]
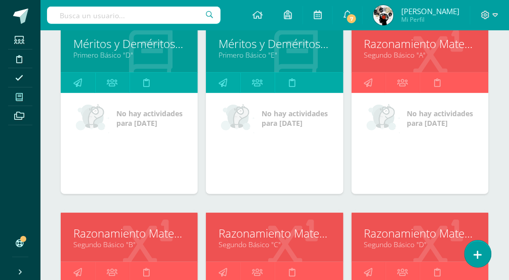
scroll to position [821, 0]
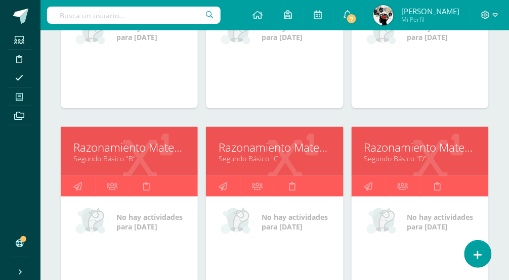
click at [408, 160] on link "Segundo Básico "D"" at bounding box center [420, 159] width 112 height 10
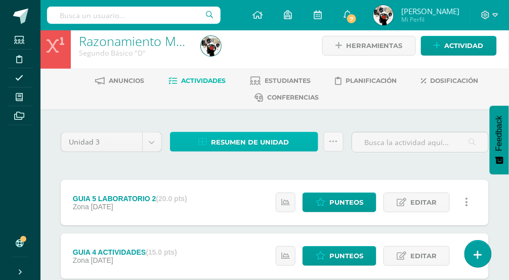
click at [256, 152] on span "Resumen de unidad" at bounding box center [250, 142] width 78 height 19
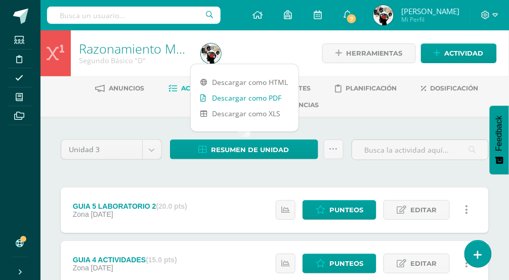
click at [267, 93] on link "Descargar como PDF" at bounding box center [245, 98] width 108 height 16
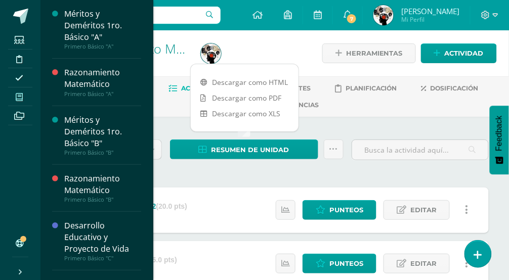
click at [18, 97] on icon at bounding box center [19, 97] width 7 height 8
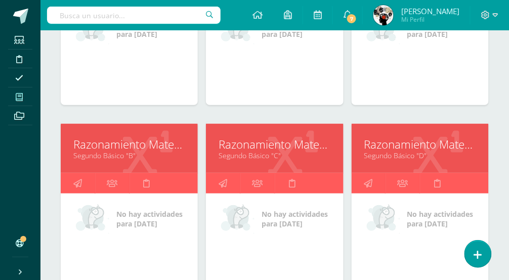
scroll to position [1159, 0]
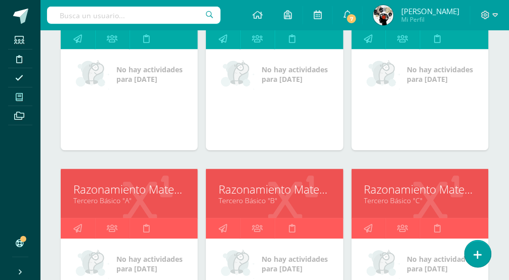
click at [130, 199] on link "Tercero Básico "A"" at bounding box center [129, 201] width 112 height 10
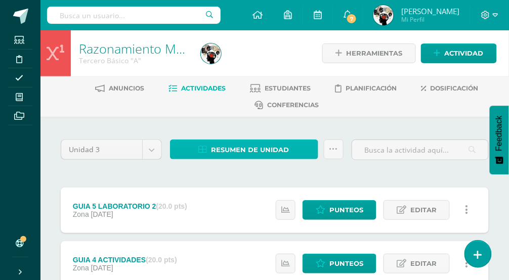
click at [260, 143] on span "Resumen de unidad" at bounding box center [250, 150] width 78 height 19
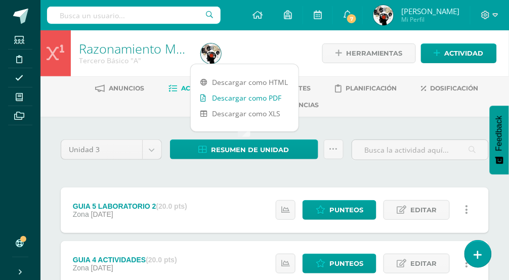
click at [256, 98] on link "Descargar como PDF" at bounding box center [245, 98] width 108 height 16
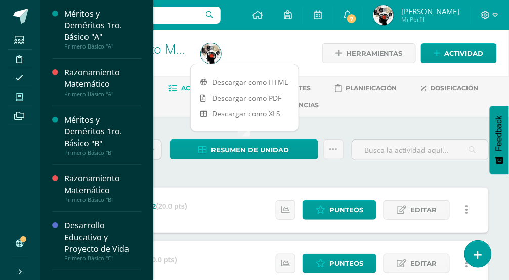
click at [22, 95] on icon at bounding box center [19, 97] width 7 height 8
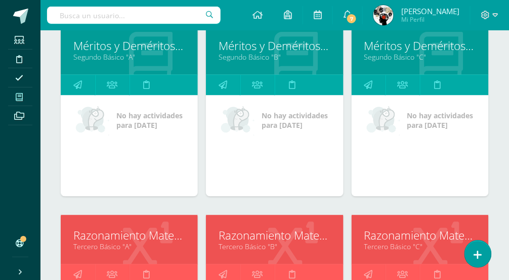
scroll to position [1221, 0]
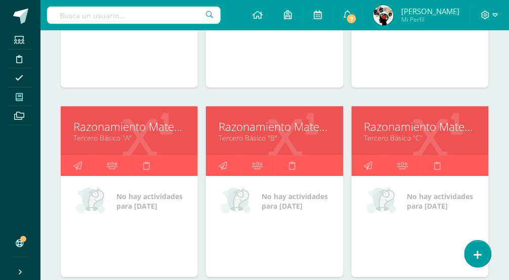
click at [270, 137] on link "Tercero Básico "B"" at bounding box center [274, 138] width 112 height 10
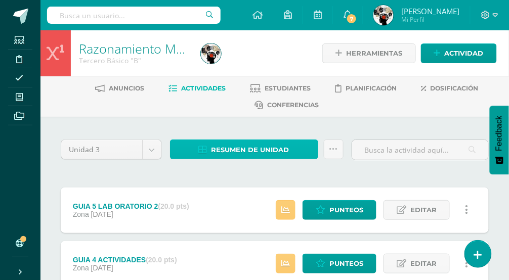
click at [250, 150] on span "Resumen de unidad" at bounding box center [250, 150] width 78 height 19
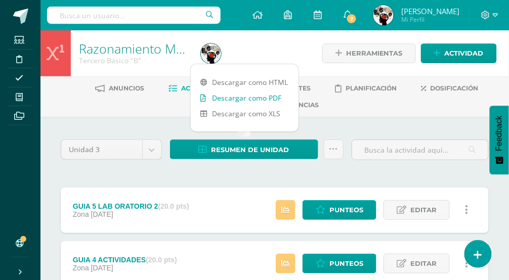
click at [246, 97] on link "Descargar como PDF" at bounding box center [245, 98] width 108 height 16
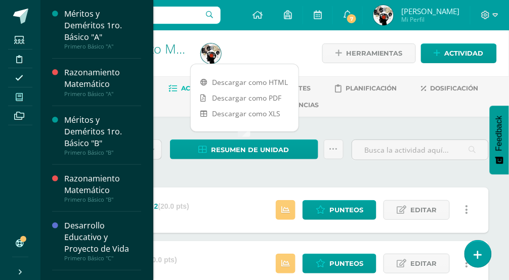
click at [21, 94] on icon at bounding box center [19, 97] width 7 height 8
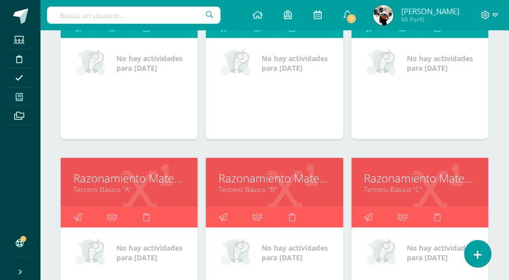
scroll to position [1215, 0]
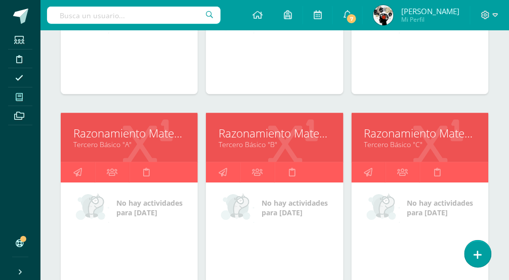
click at [424, 139] on link "Razonamiento Matemático" at bounding box center [420, 133] width 112 height 16
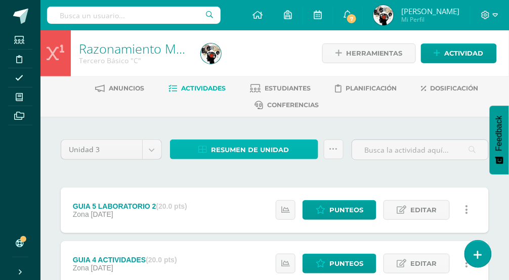
click at [265, 143] on span "Resumen de unidad" at bounding box center [250, 150] width 78 height 19
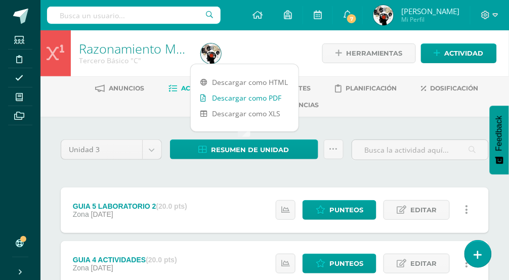
click at [259, 95] on link "Descargar como PDF" at bounding box center [245, 98] width 108 height 16
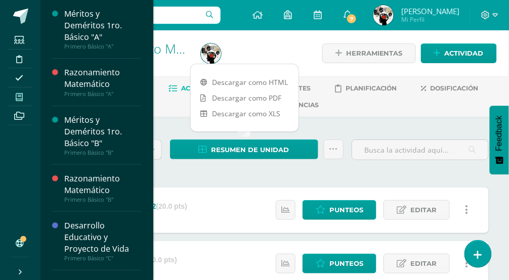
click at [23, 96] on span at bounding box center [19, 97] width 23 height 14
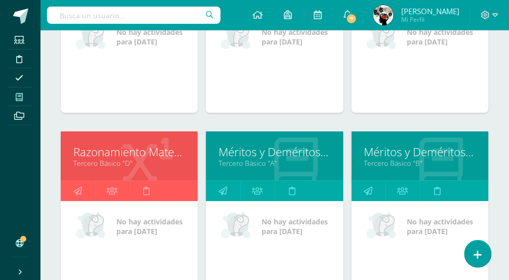
scroll to position [1390, 0]
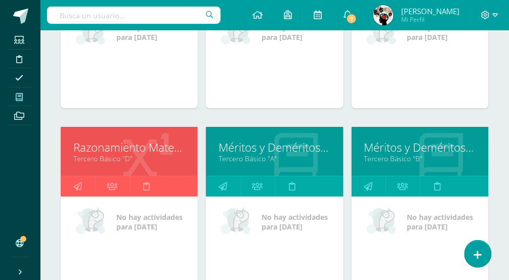
click at [152, 163] on link "Tercero Básico "D"" at bounding box center [129, 159] width 112 height 10
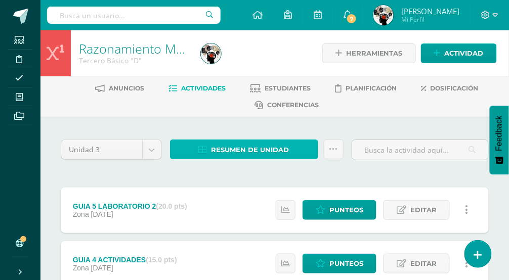
click at [261, 143] on span "Resumen de unidad" at bounding box center [250, 150] width 78 height 19
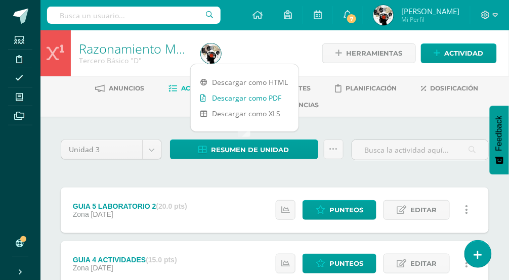
click at [265, 90] on link "Descargar como PDF" at bounding box center [245, 98] width 108 height 16
